Goal: Find specific page/section: Find specific page/section

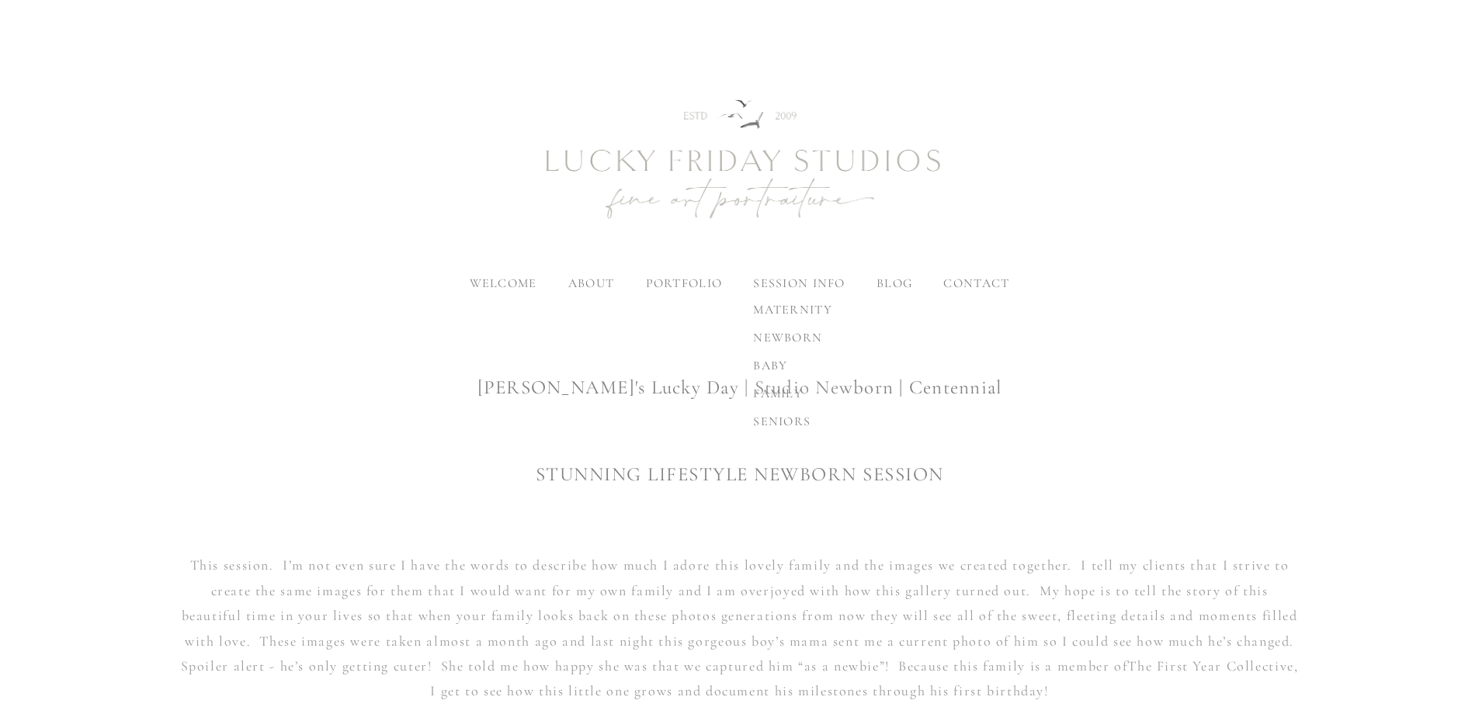
click at [774, 337] on span "newborn" at bounding box center [787, 338] width 69 height 16
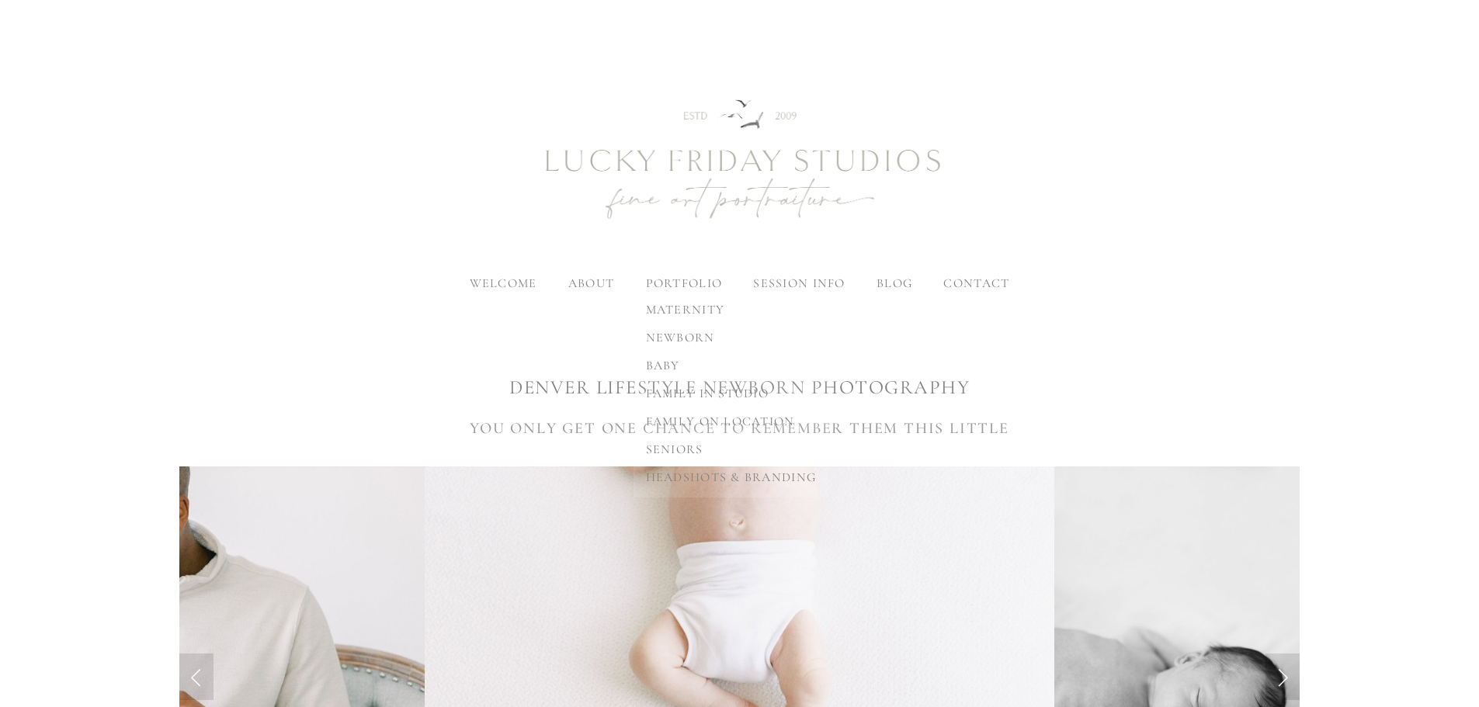
click at [685, 334] on span "newborn" at bounding box center [680, 338] width 69 height 16
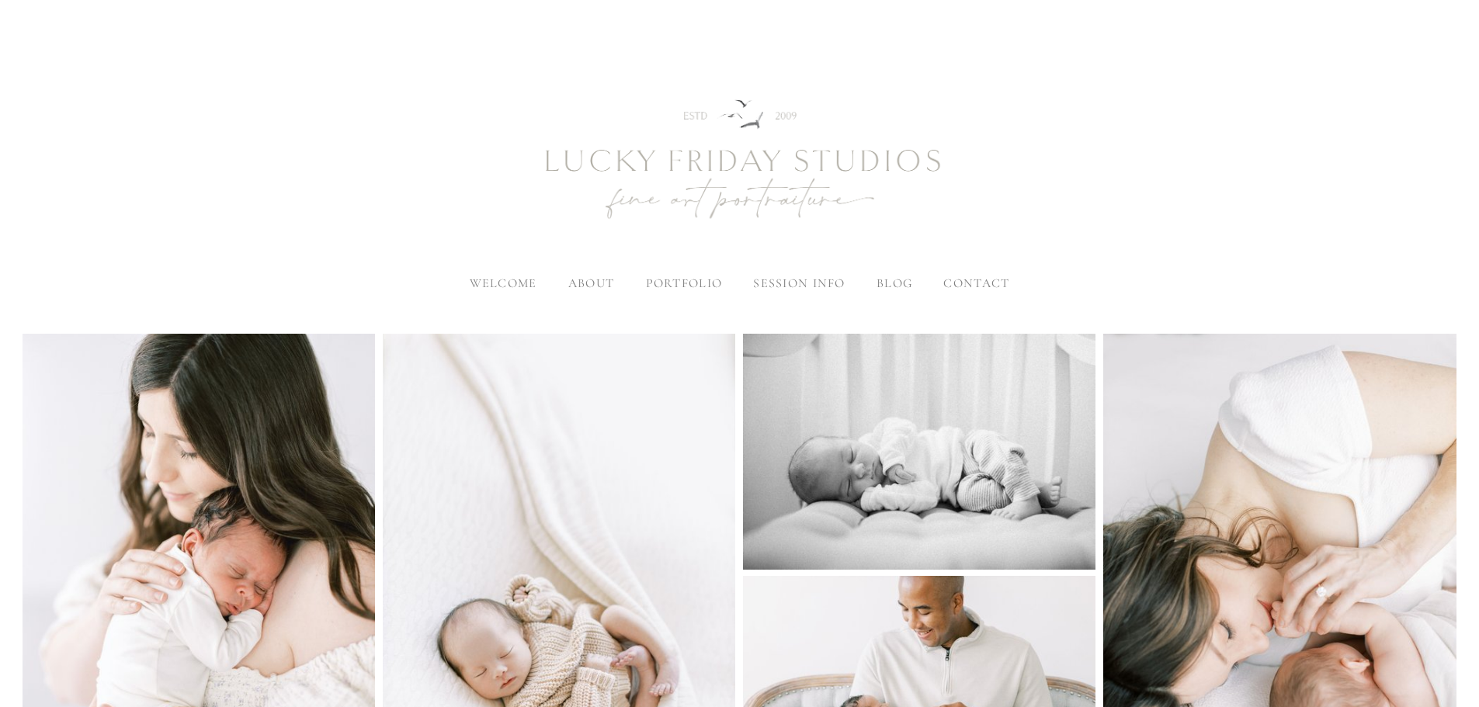
click at [973, 283] on span "contact" at bounding box center [976, 284] width 66 height 16
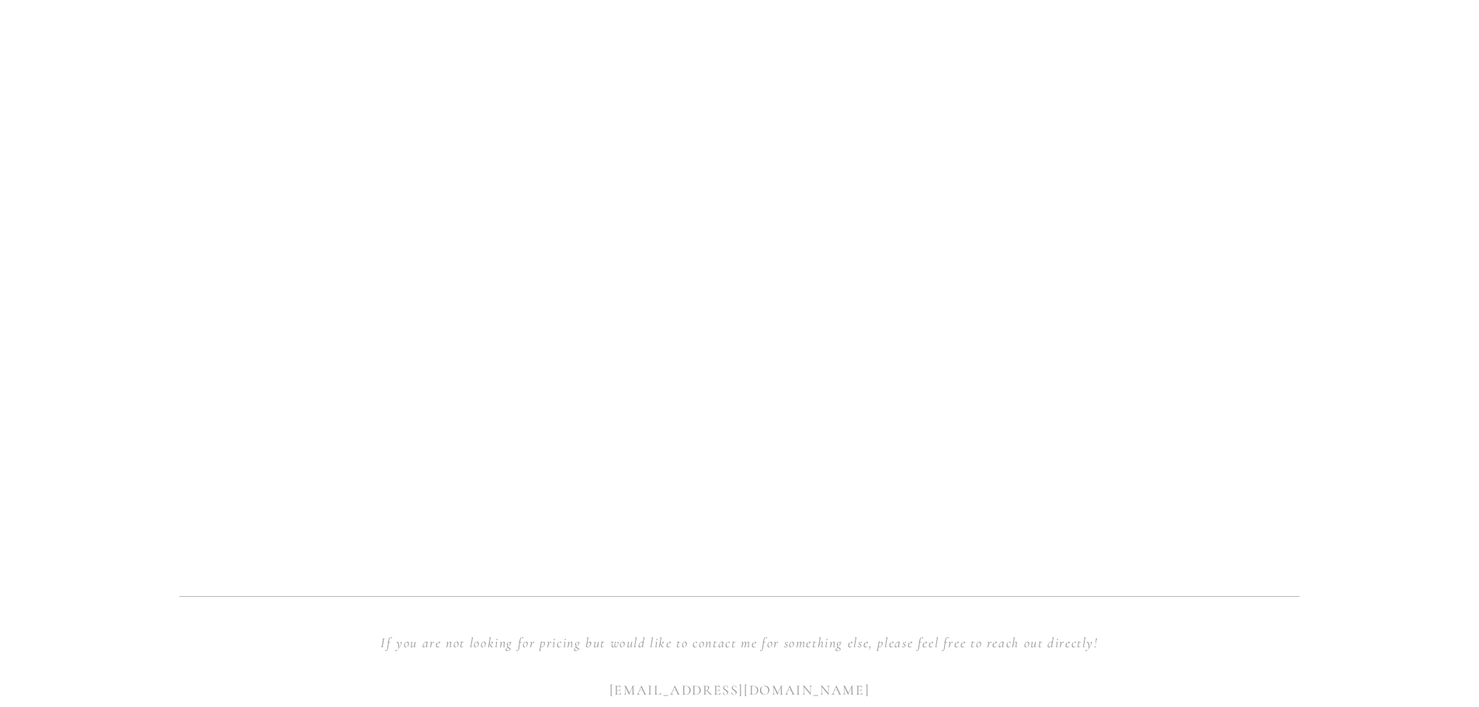
scroll to position [1424, 0]
